Goal: Task Accomplishment & Management: Manage account settings

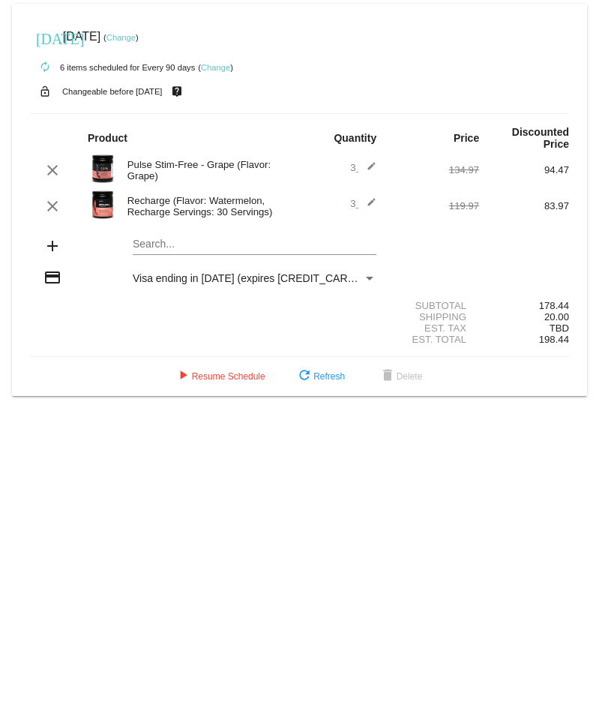
click at [219, 65] on link "Change" at bounding box center [215, 67] width 29 height 9
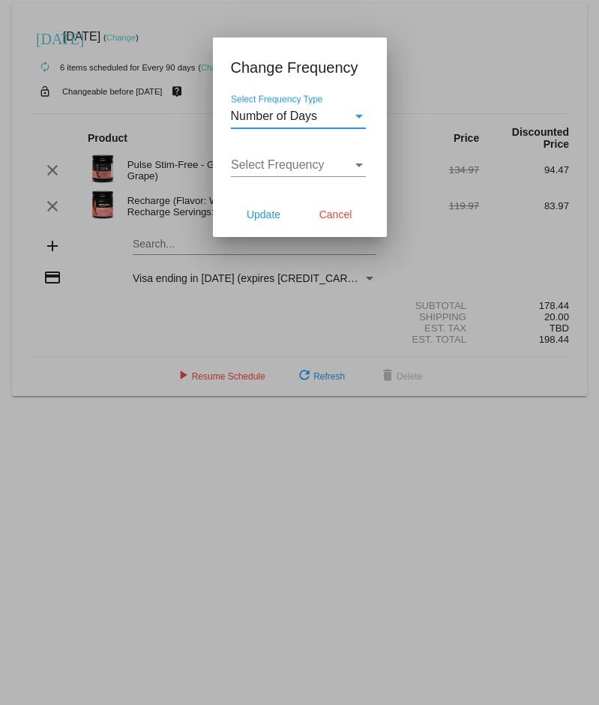
click at [305, 116] on span "Number of Days" at bounding box center [274, 116] width 87 height 13
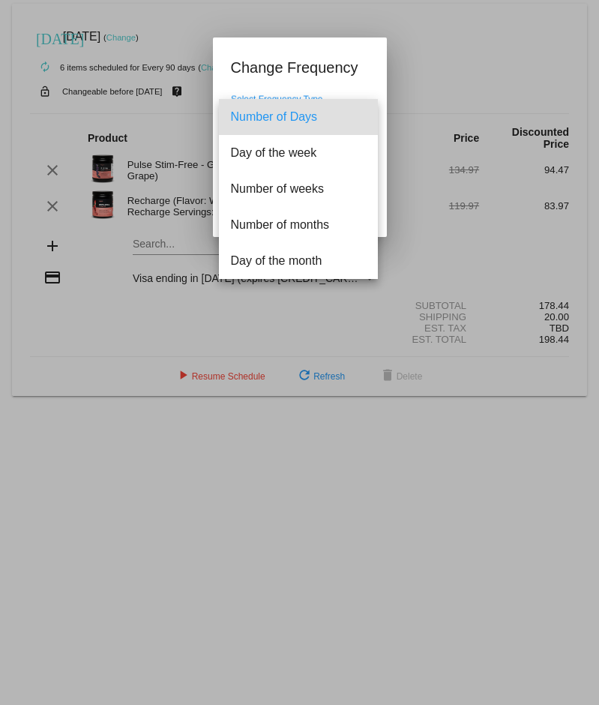
click at [337, 82] on div at bounding box center [299, 352] width 599 height 705
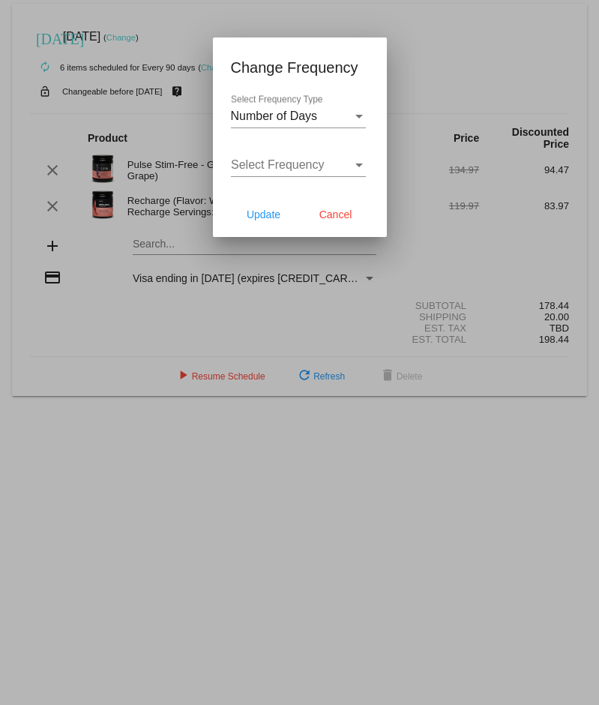
click at [331, 164] on div "Select Frequency" at bounding box center [292, 165] width 122 height 14
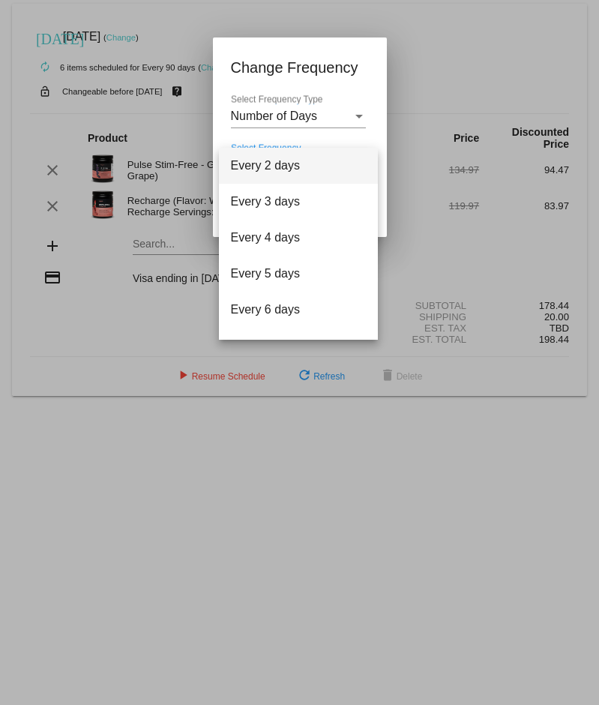
click at [322, 83] on div at bounding box center [299, 352] width 599 height 705
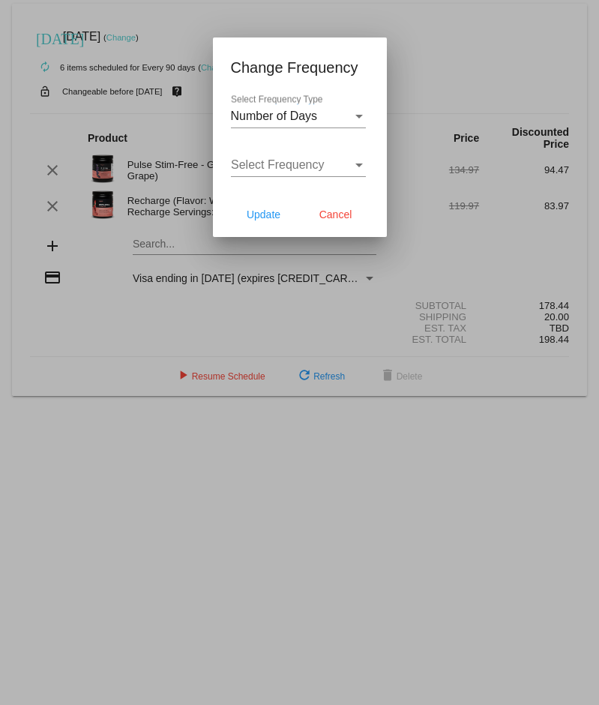
click at [311, 124] on div "Number of Days Select Frequency Type" at bounding box center [298, 112] width 135 height 34
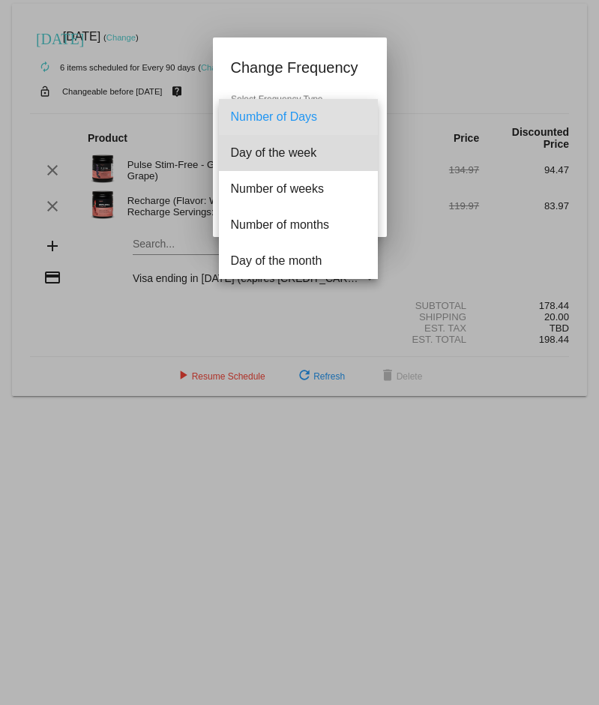
click at [302, 158] on span "Day of the week" at bounding box center [298, 153] width 135 height 36
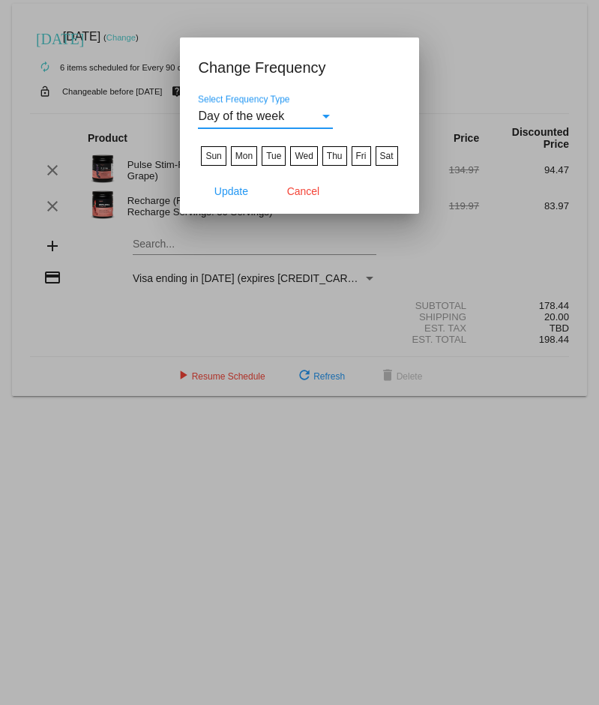
click at [307, 116] on div "Day of the week" at bounding box center [259, 117] width 122 height 14
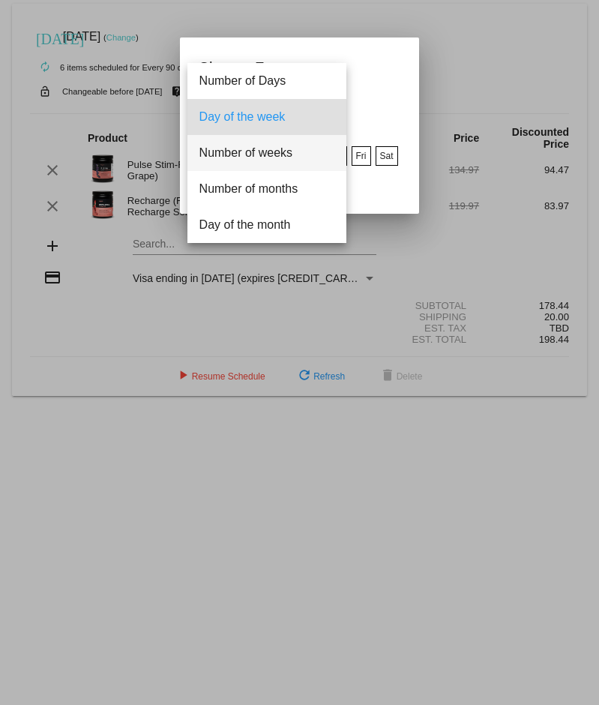
click at [296, 163] on span "Number of weeks" at bounding box center [267, 153] width 135 height 36
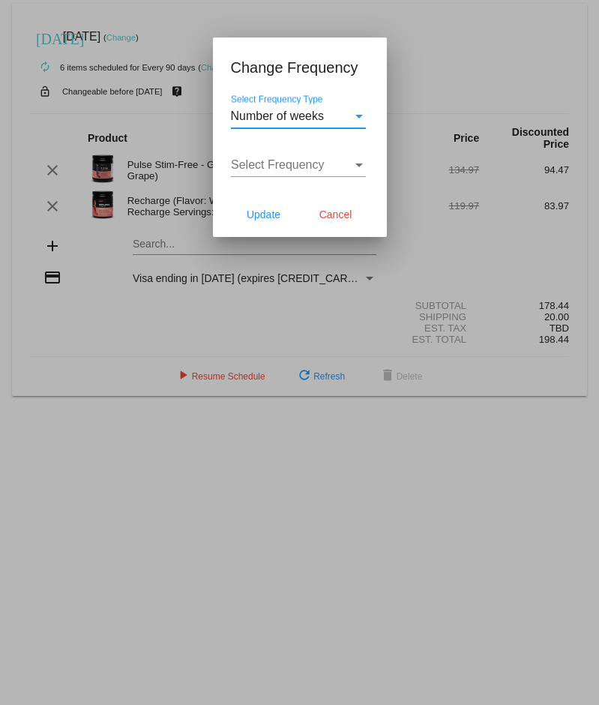
click at [309, 127] on div "Number of weeks Select Frequency Type" at bounding box center [298, 112] width 135 height 34
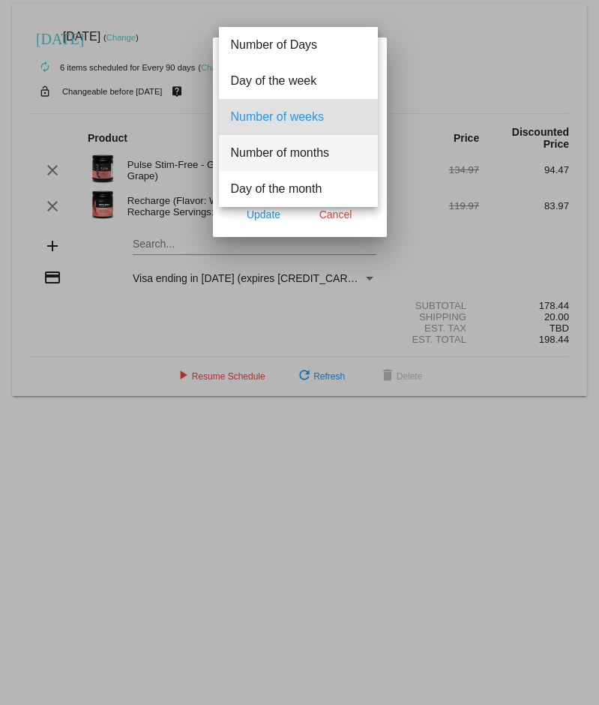
click at [308, 155] on span "Number of months" at bounding box center [298, 153] width 135 height 36
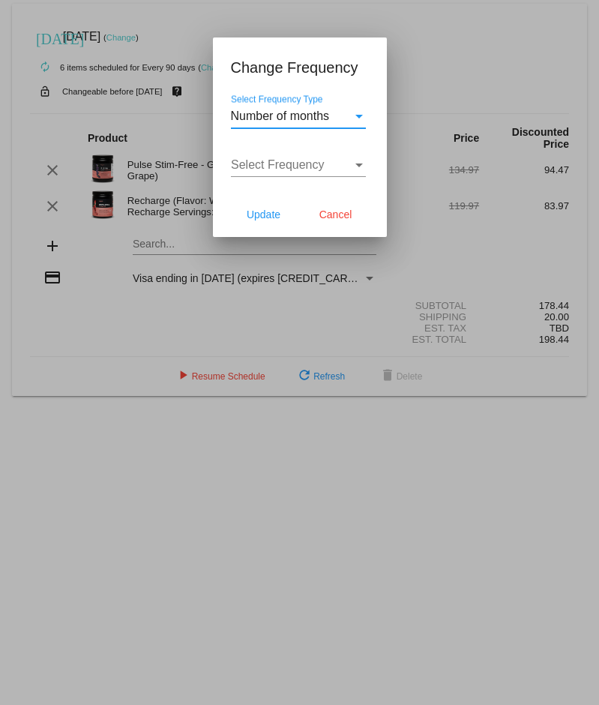
click at [314, 168] on span "Select Frequency" at bounding box center [278, 164] width 94 height 13
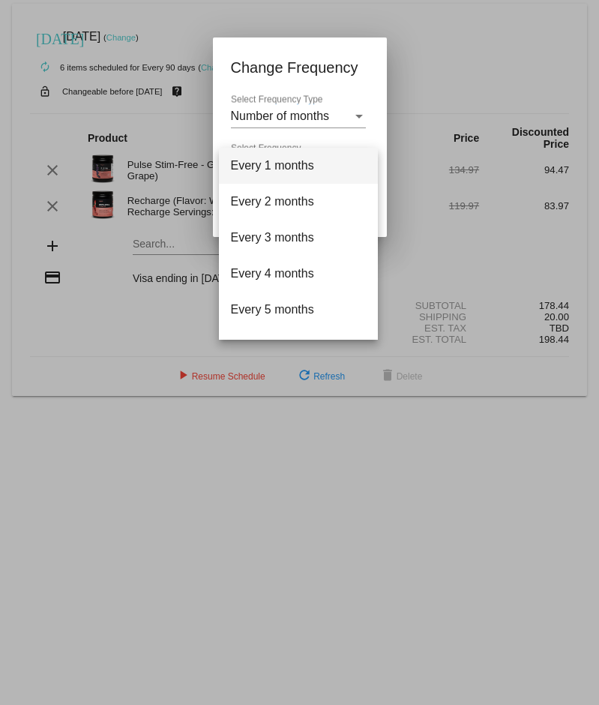
click at [368, 89] on div at bounding box center [299, 352] width 599 height 705
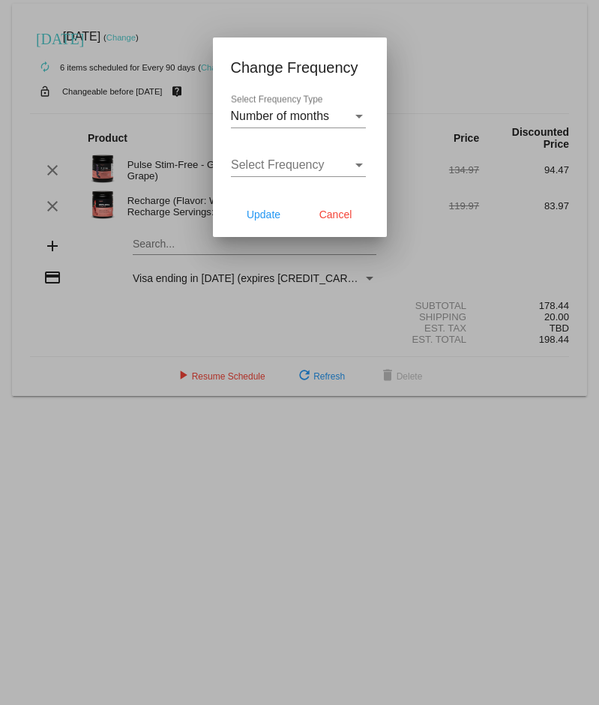
click at [350, 118] on div "Number of months" at bounding box center [292, 117] width 122 height 14
